Goal: Obtain resource: Obtain resource

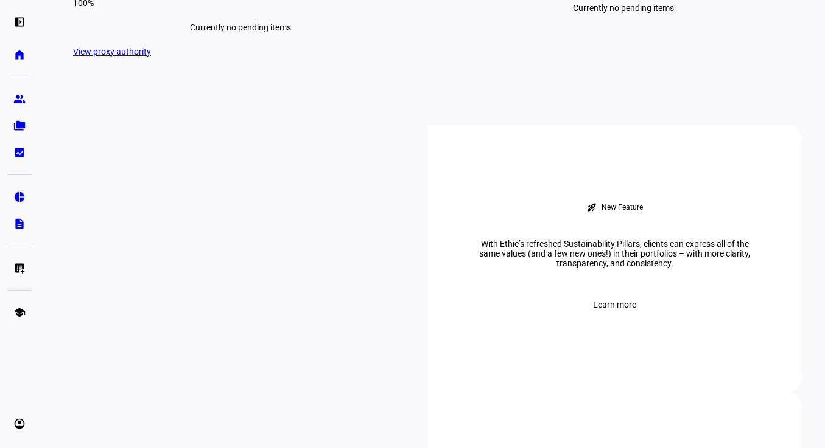
scroll to position [394, 0]
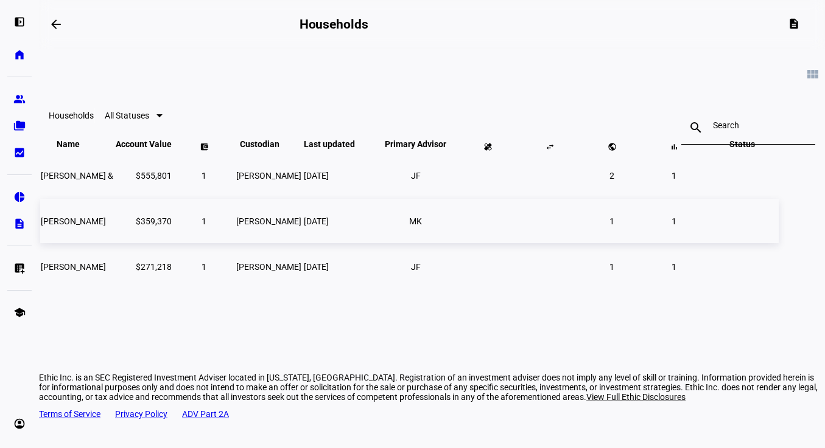
click at [172, 243] on td "$359,370" at bounding box center [143, 221] width 57 height 44
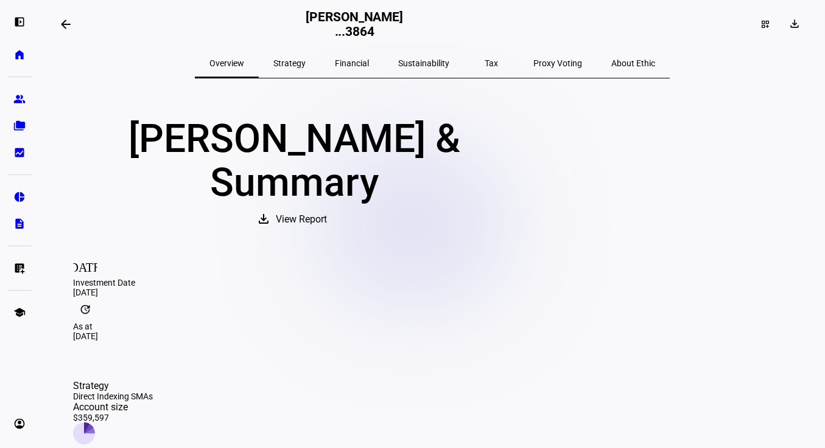
click at [327, 205] on span "View Report" at bounding box center [301, 219] width 51 height 29
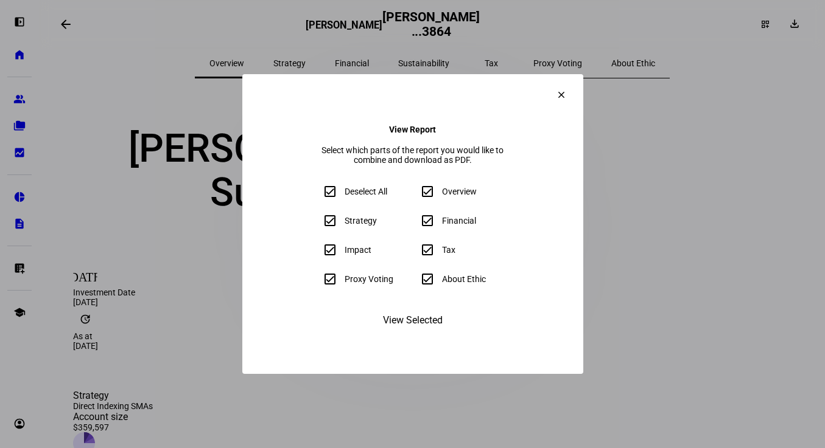
click at [432, 289] on input "About Ethic" at bounding box center [427, 279] width 24 height 24
checkbox input "false"
click at [318, 285] on input "Proxy Voting" at bounding box center [330, 279] width 24 height 24
checkbox input "false"
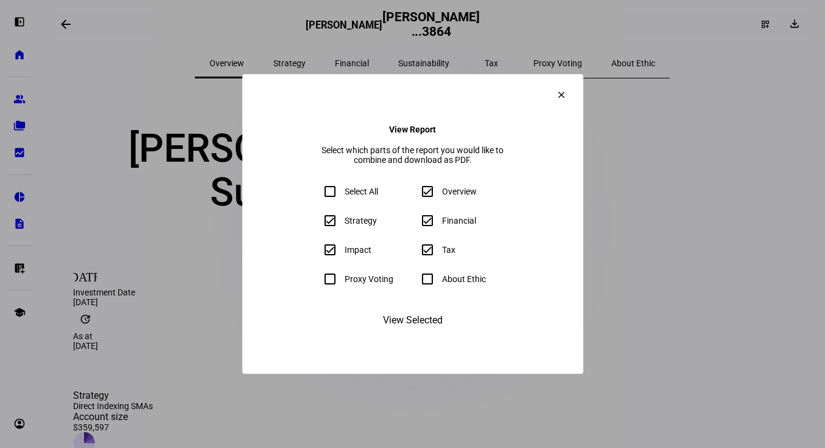
click at [399, 335] on span "View Selected" at bounding box center [413, 320] width 60 height 29
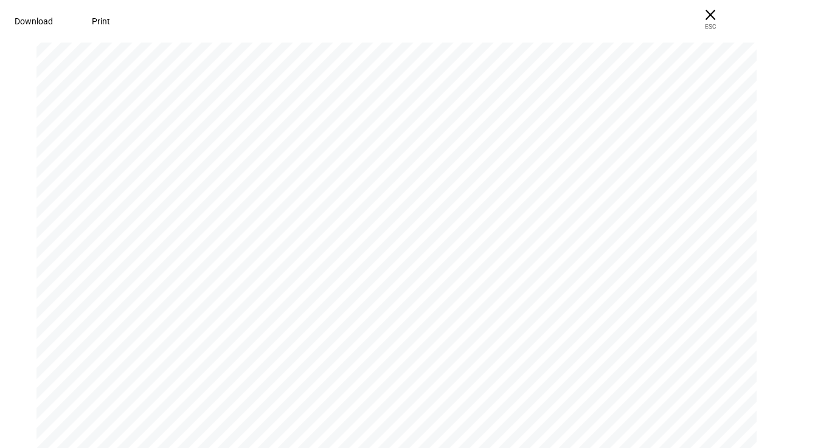
scroll to position [9754, 0]
click at [54, 21] on span at bounding box center [34, 21] width 68 height 29
